Goal: Find specific fact: Find specific fact

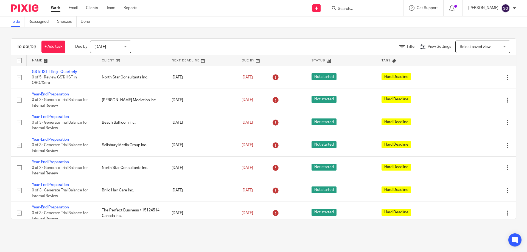
click at [363, 13] on div at bounding box center [364, 8] width 77 height 16
click at [364, 7] on input "Search" at bounding box center [361, 9] width 49 height 5
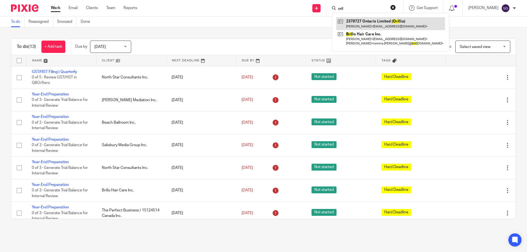
type input "oril"
click at [373, 25] on link at bounding box center [390, 23] width 109 height 13
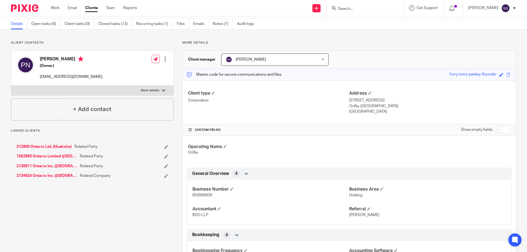
scroll to position [27, 0]
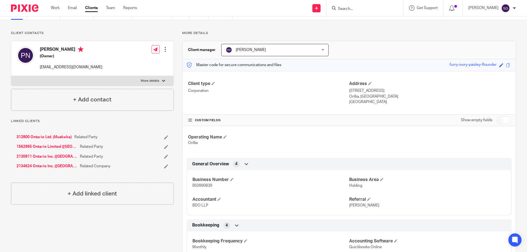
click at [208, 184] on span "850990839" at bounding box center [202, 186] width 20 height 4
copy span "850990839"
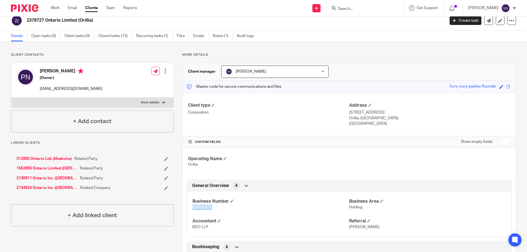
scroll to position [0, 0]
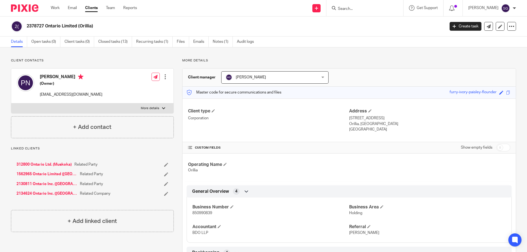
click at [366, 11] on input "Search" at bounding box center [361, 9] width 49 height 5
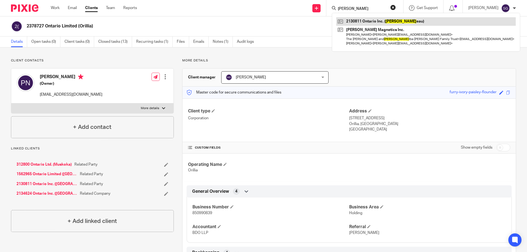
type input "[PERSON_NAME]"
click at [367, 19] on link at bounding box center [425, 21] width 179 height 8
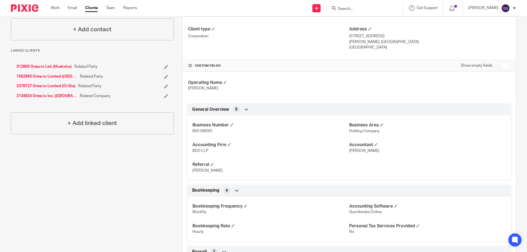
scroll to position [82, 0]
click at [197, 128] on p "855108593" at bounding box center [270, 130] width 157 height 5
copy span "855108593"
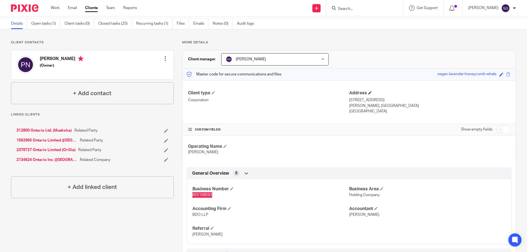
scroll to position [0, 0]
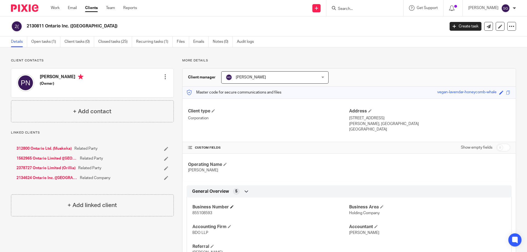
click at [205, 210] on h4 "Business Number" at bounding box center [270, 207] width 157 height 6
click at [204, 212] on span "855108593" at bounding box center [202, 213] width 20 height 4
copy span "855108593"
